Goal: Find specific page/section: Find specific page/section

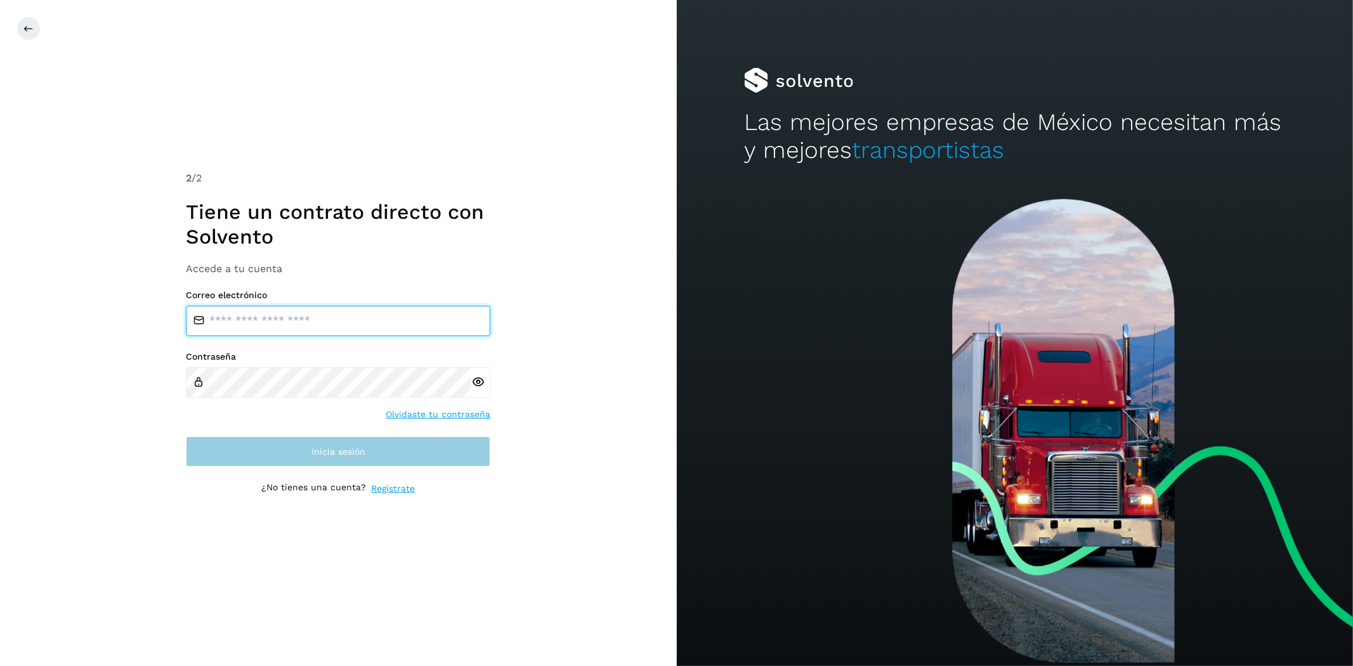
type input "**********"
click at [206, 458] on button "Inicia sesión" at bounding box center [338, 451] width 305 height 30
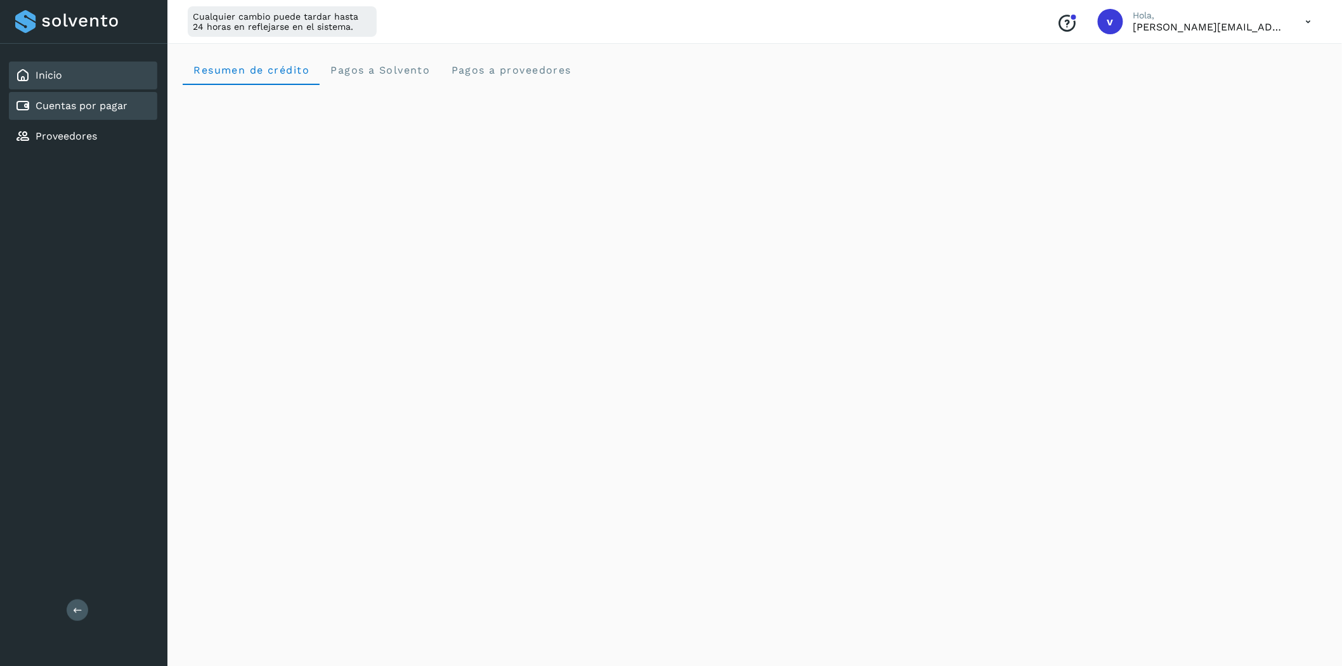
click at [70, 94] on div "Cuentas por pagar" at bounding box center [83, 106] width 148 height 28
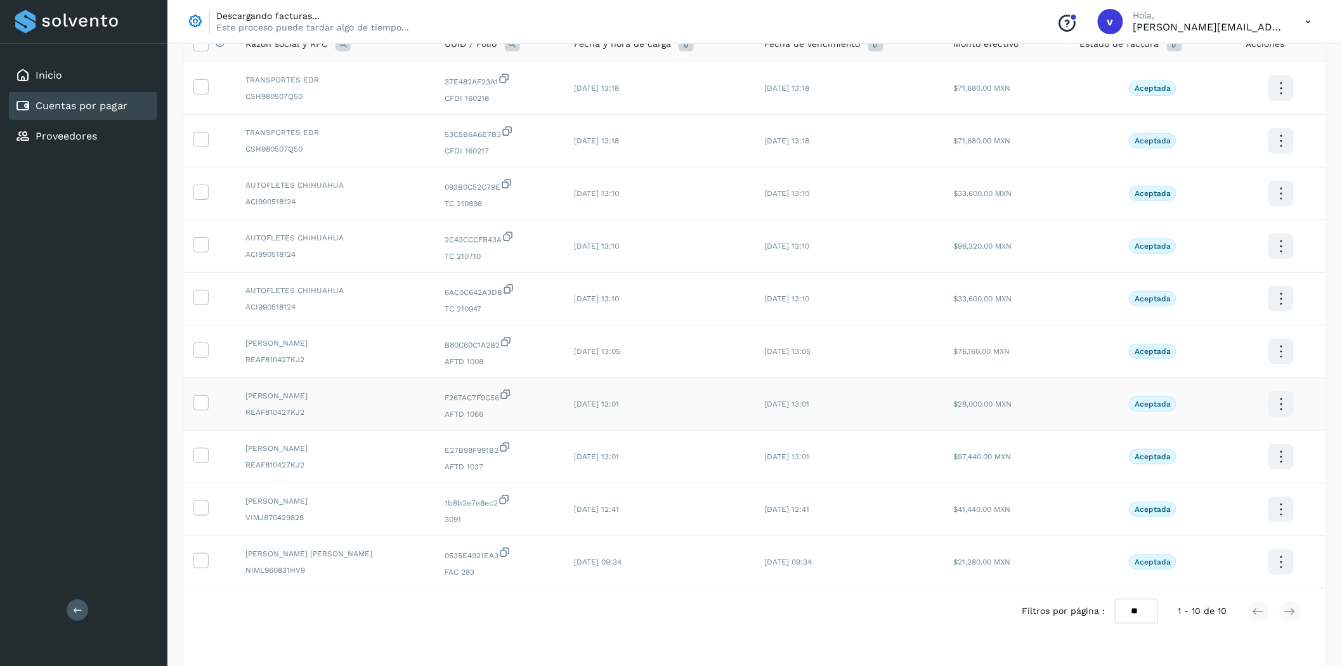
scroll to position [79, 0]
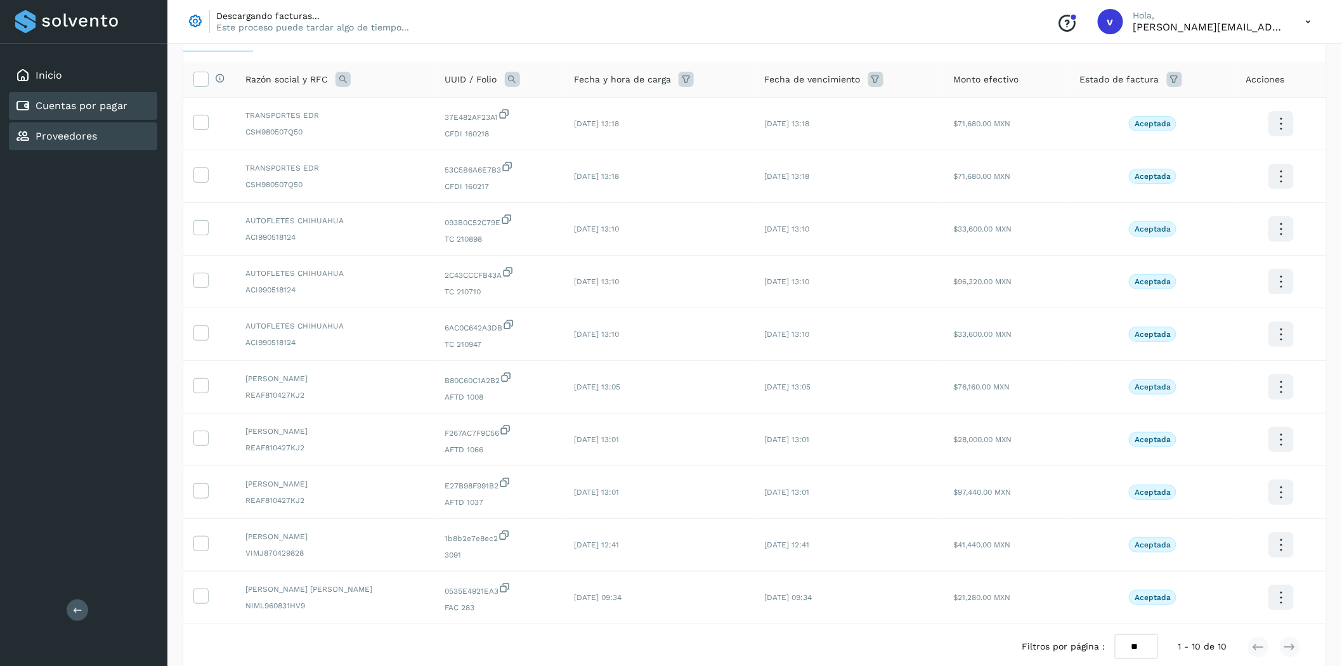
click at [100, 141] on div "Proveedores" at bounding box center [83, 136] width 148 height 28
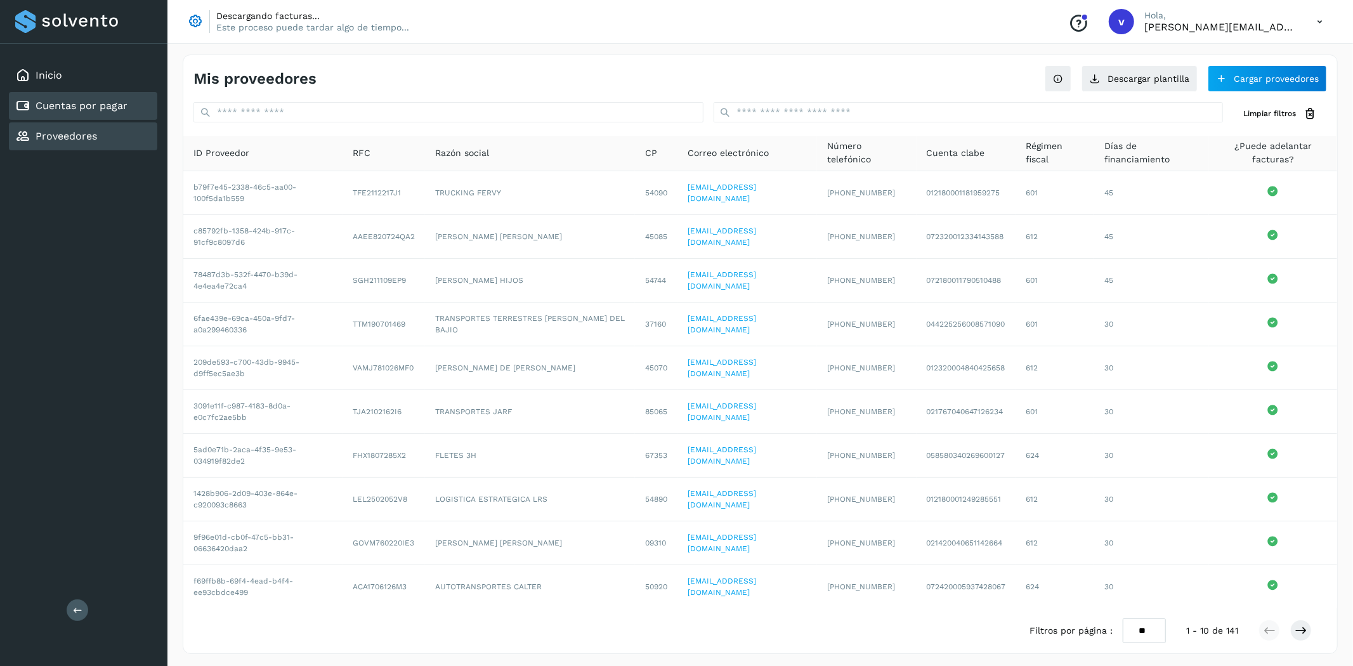
click at [110, 110] on link "Cuentas por pagar" at bounding box center [82, 106] width 92 height 12
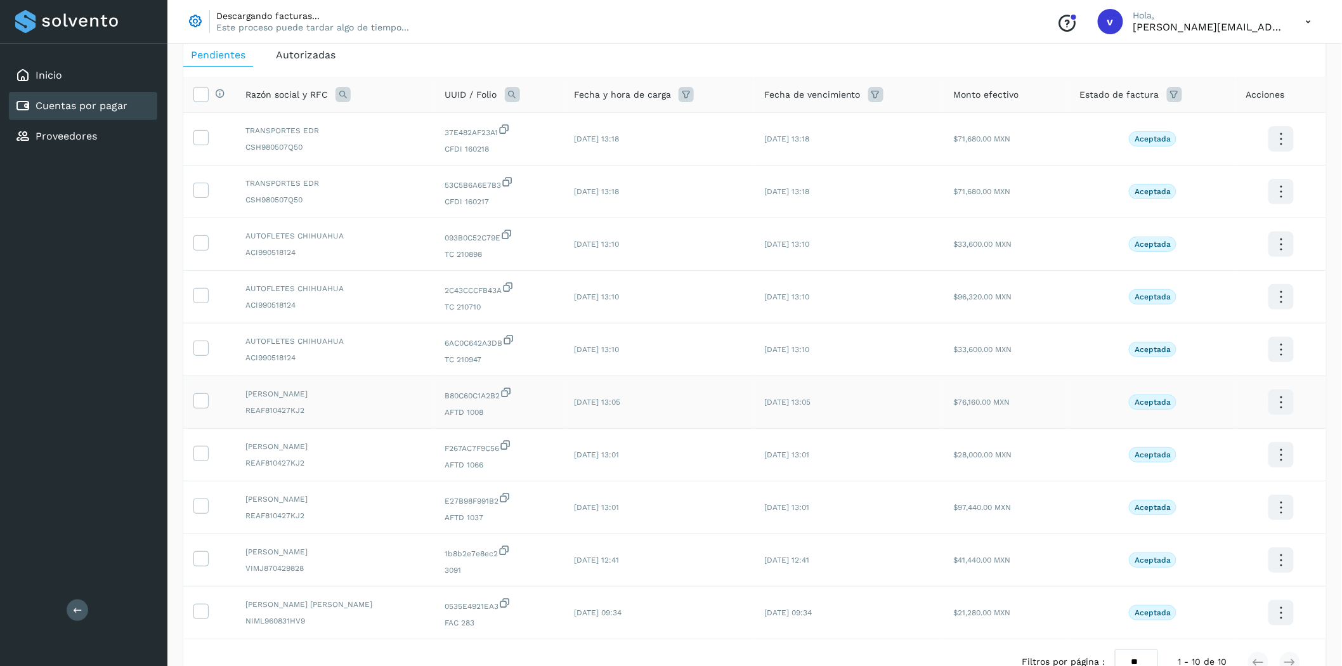
scroll to position [149, 0]
